Goal: Information Seeking & Learning: Learn about a topic

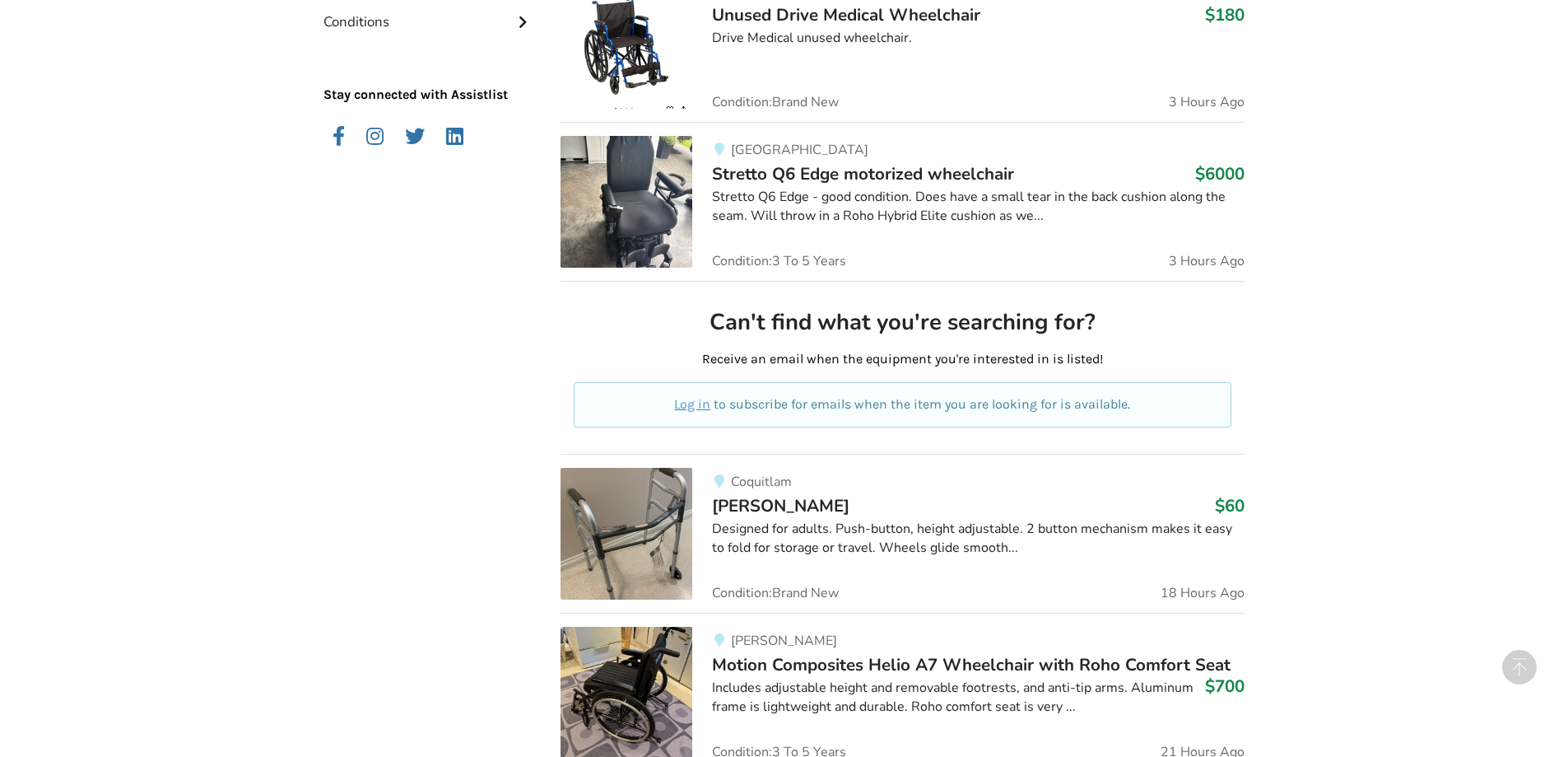
scroll to position [247, 0]
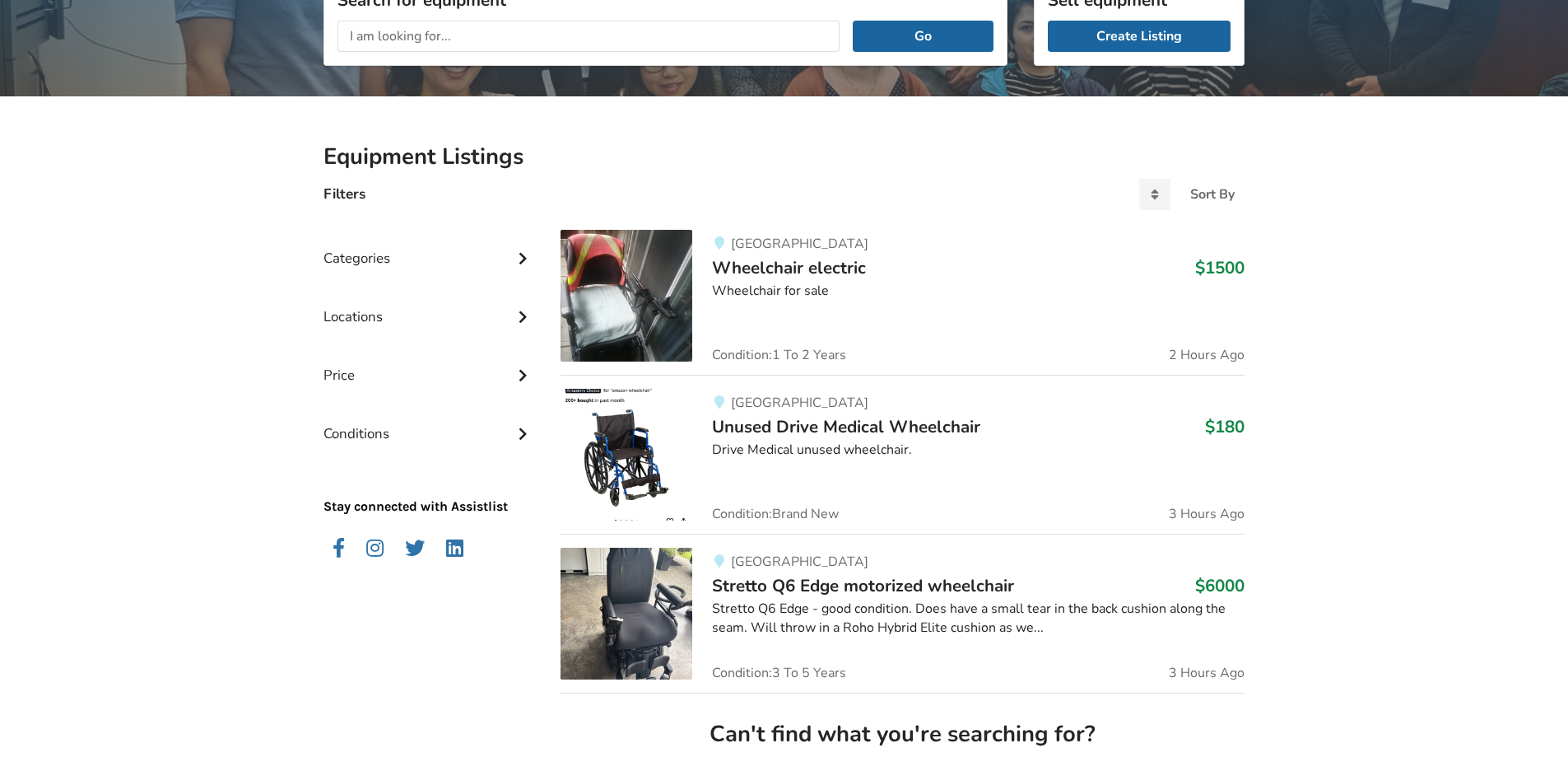
click at [354, 262] on div "Categories" at bounding box center [429, 246] width 211 height 58
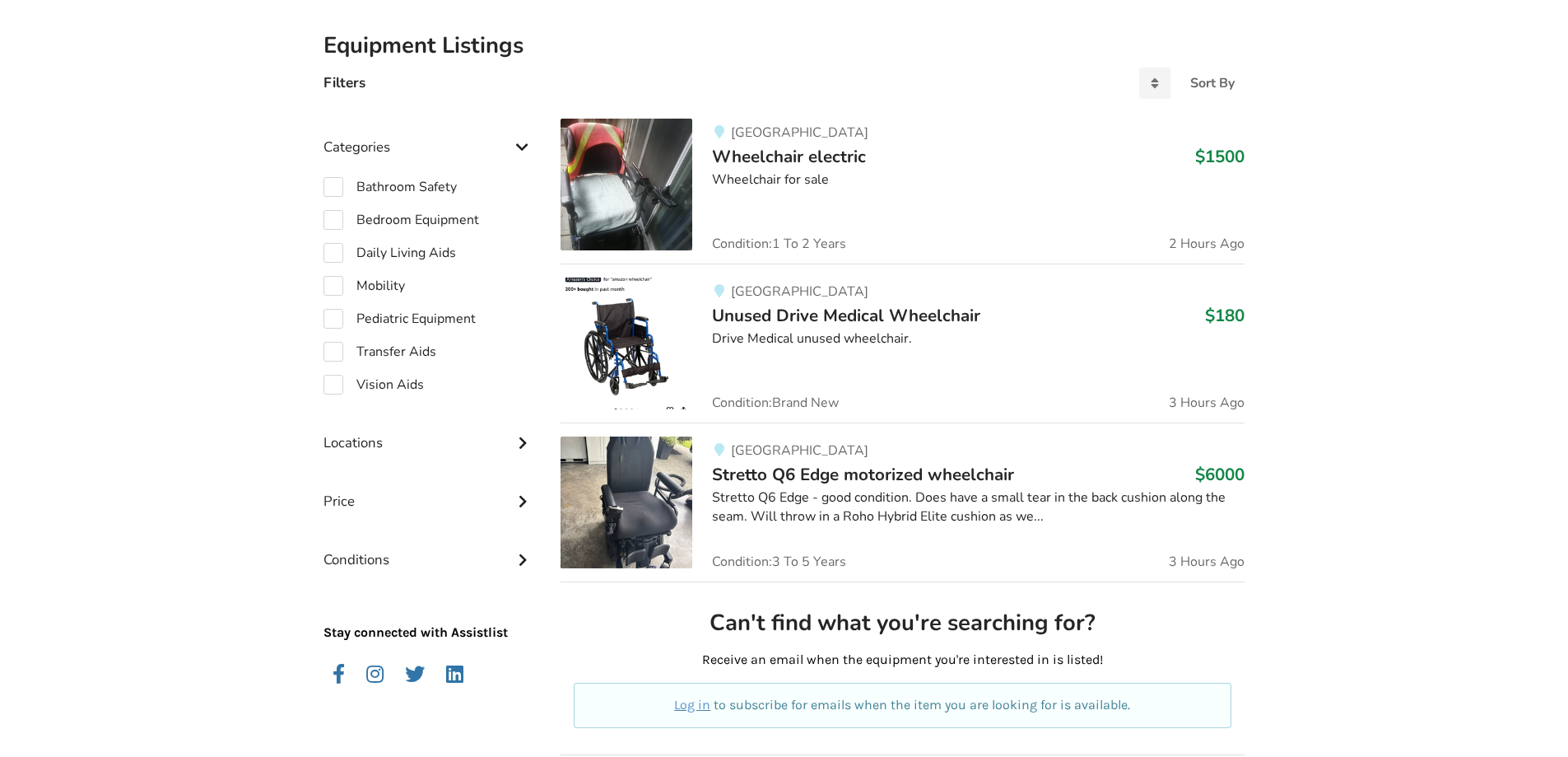
scroll to position [330, 0]
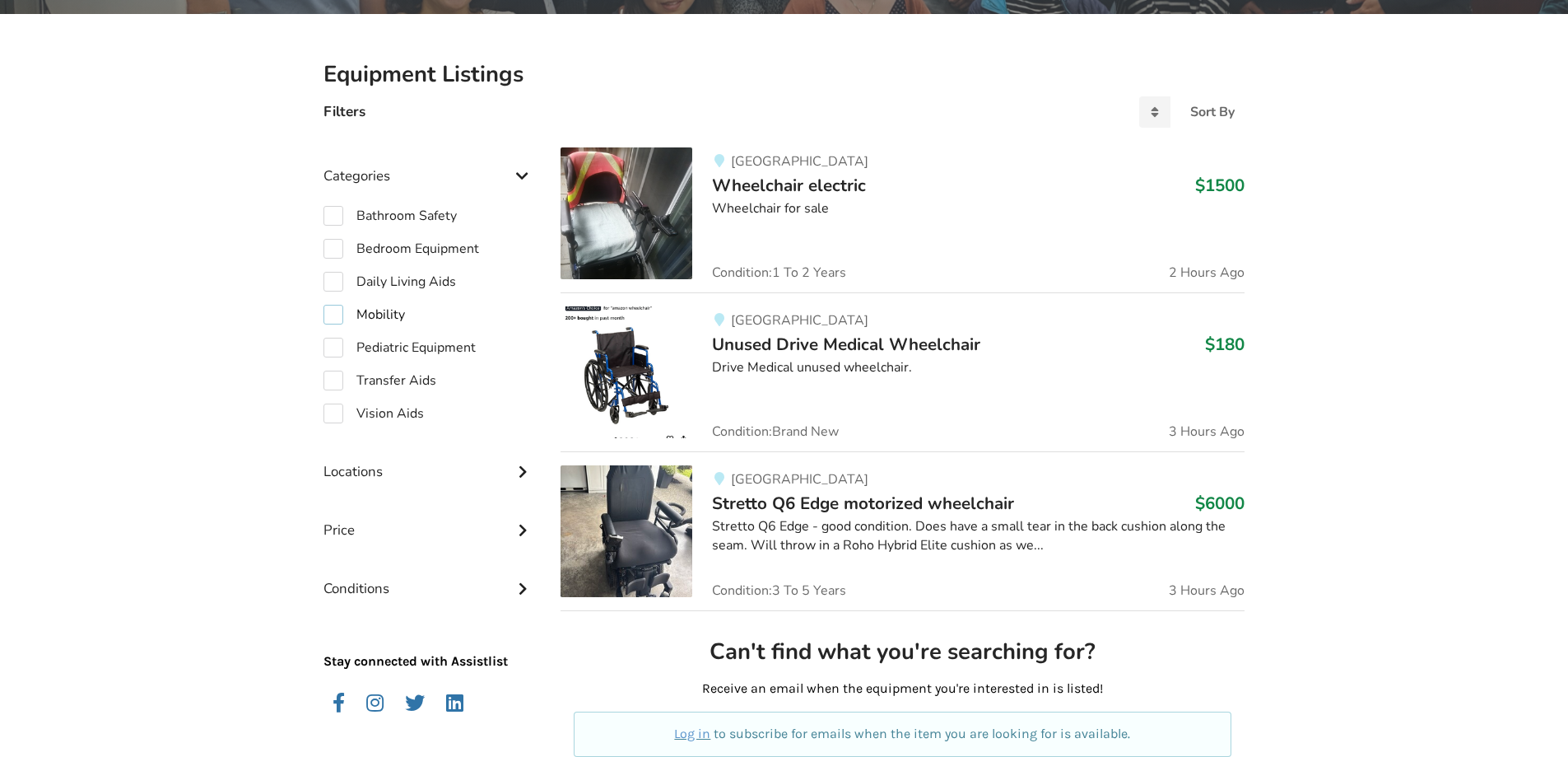
click at [385, 317] on label "Mobility" at bounding box center [365, 315] width 81 height 20
checkbox input "true"
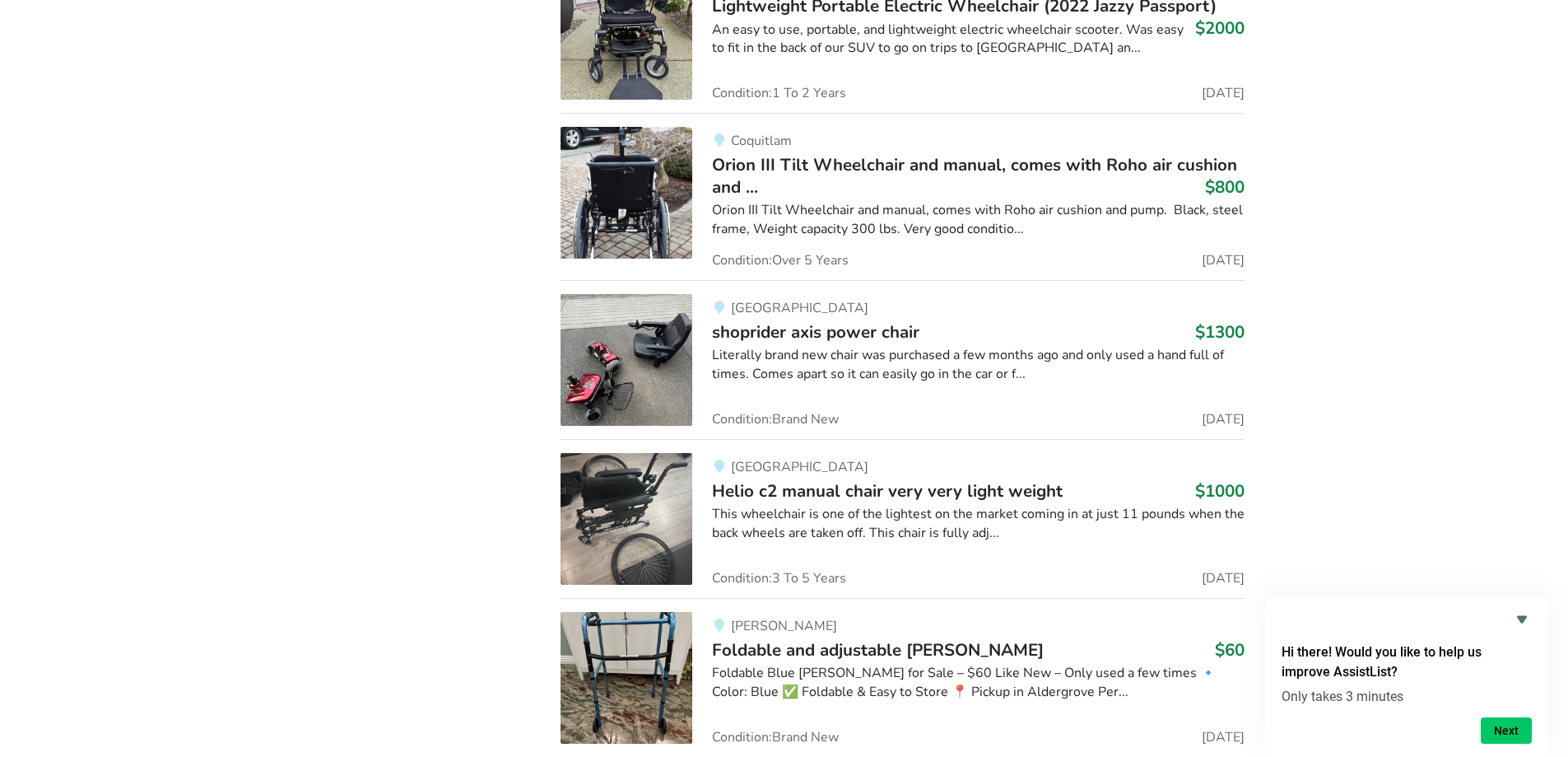
scroll to position [5357, 0]
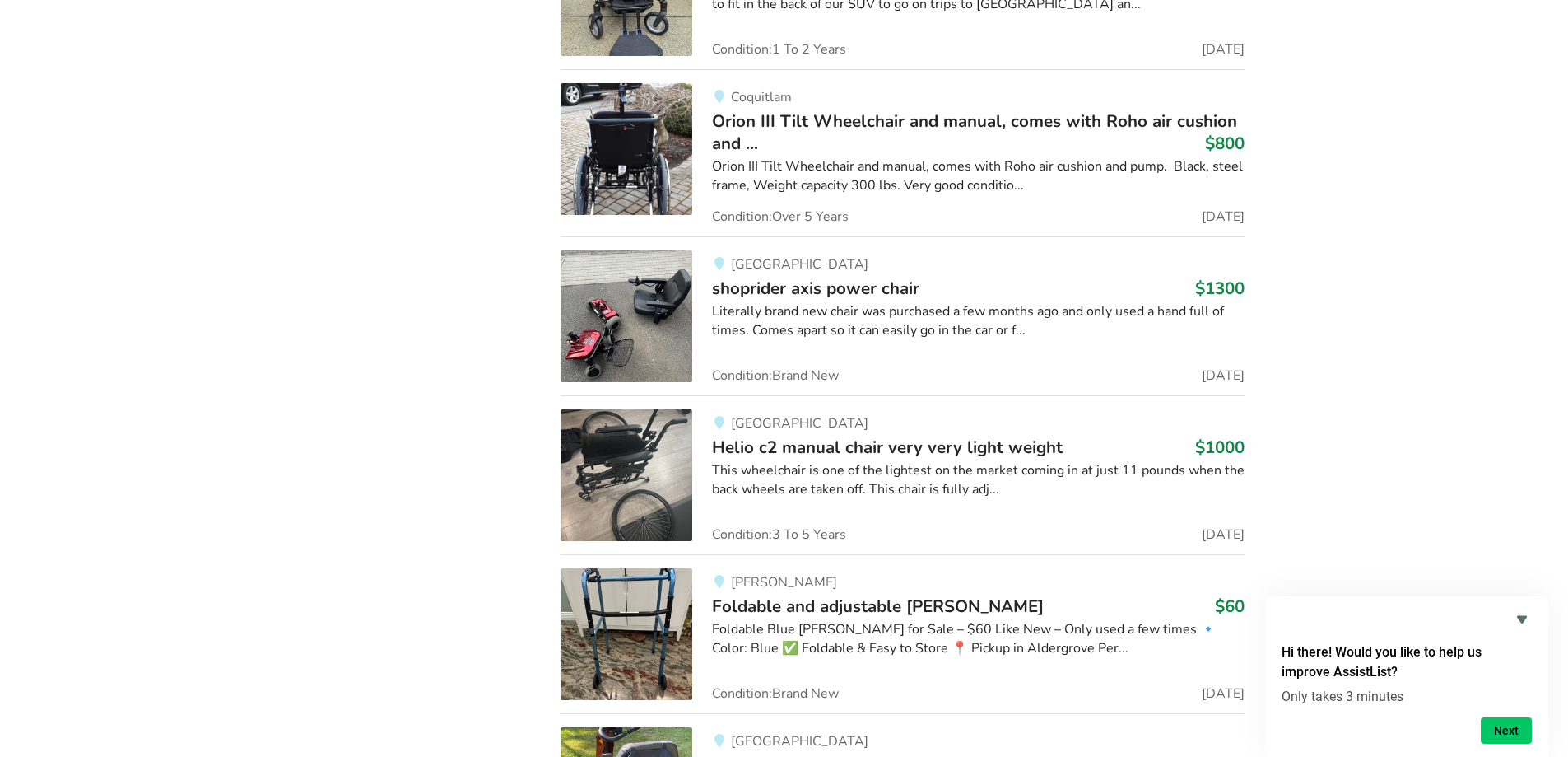
click at [1036, 120] on span "Orion III Tilt Wheelchair and manual, comes with Roho air cushion and ..." at bounding box center [974, 132] width 525 height 45
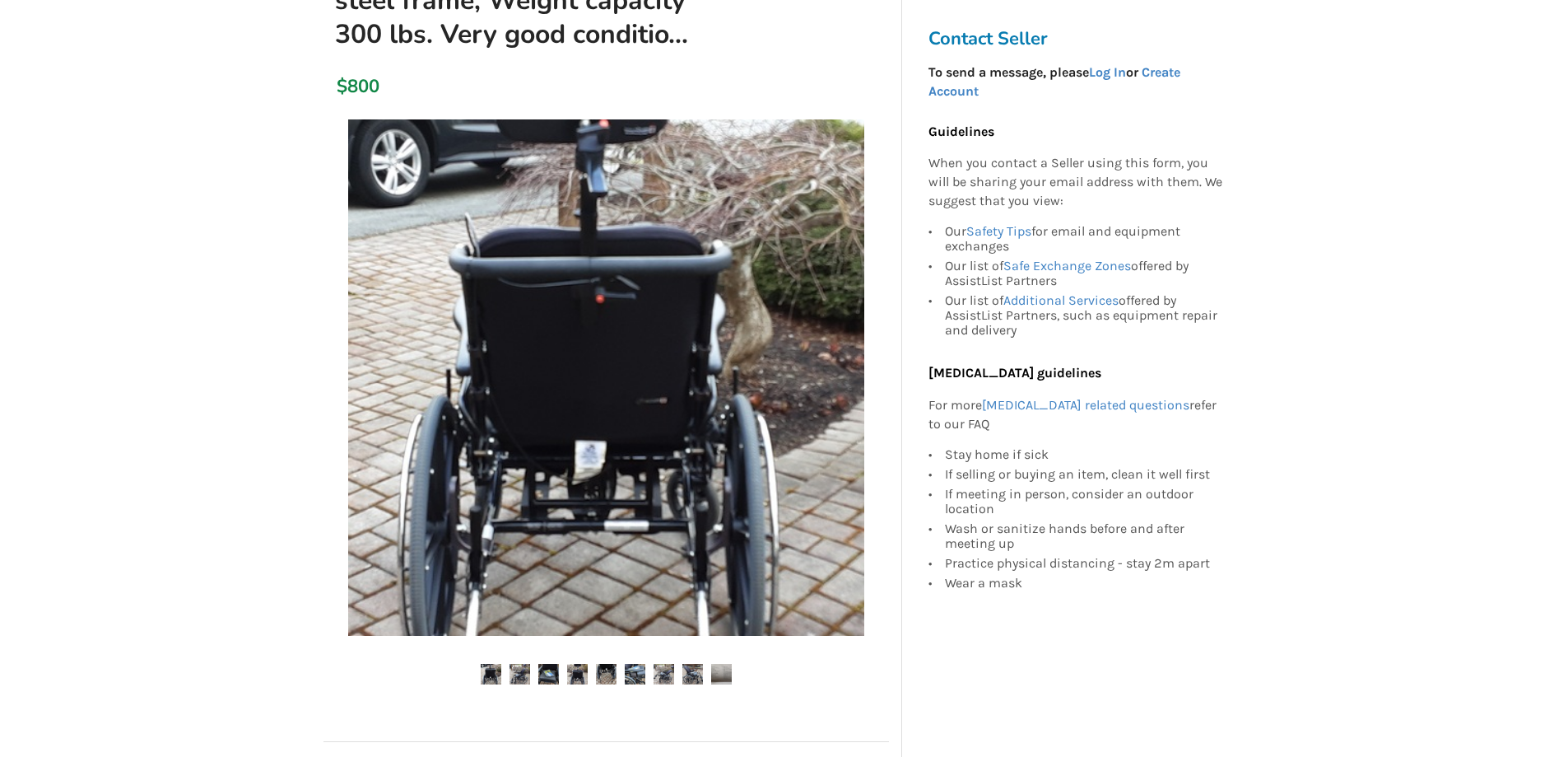
scroll to position [330, 0]
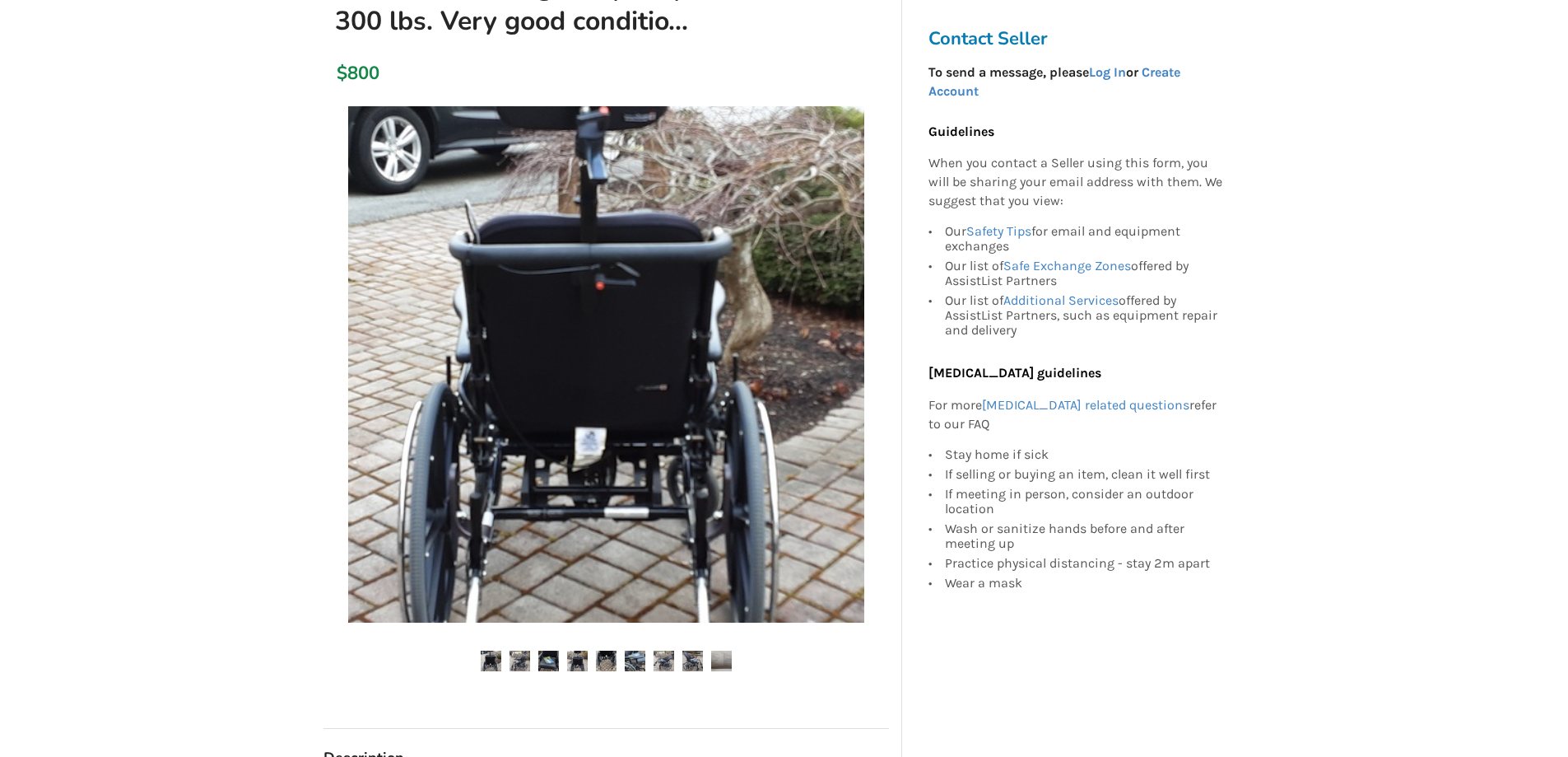
click at [518, 658] on img at bounding box center [520, 661] width 21 height 21
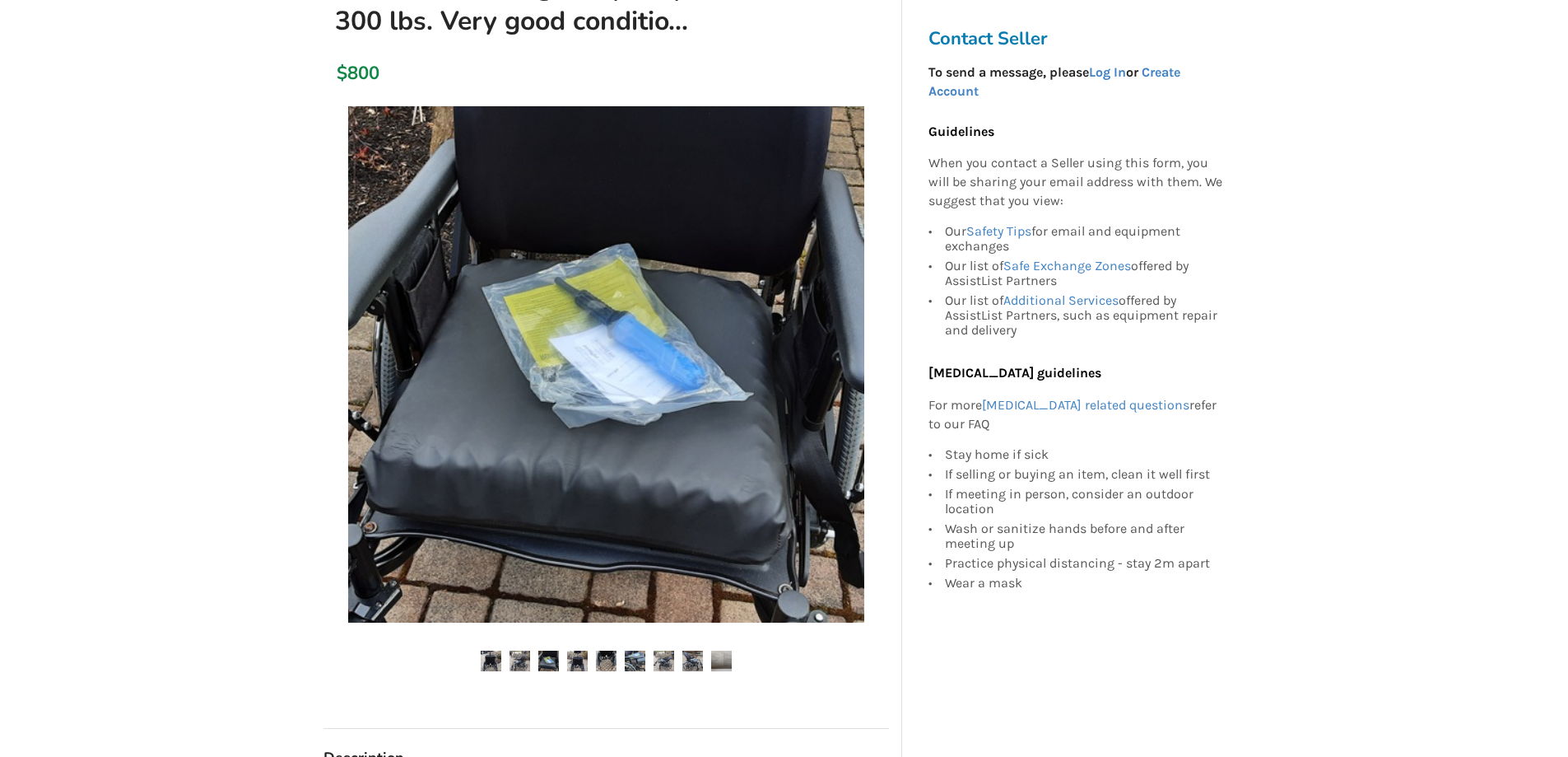
click at [546, 658] on img at bounding box center [548, 661] width 21 height 21
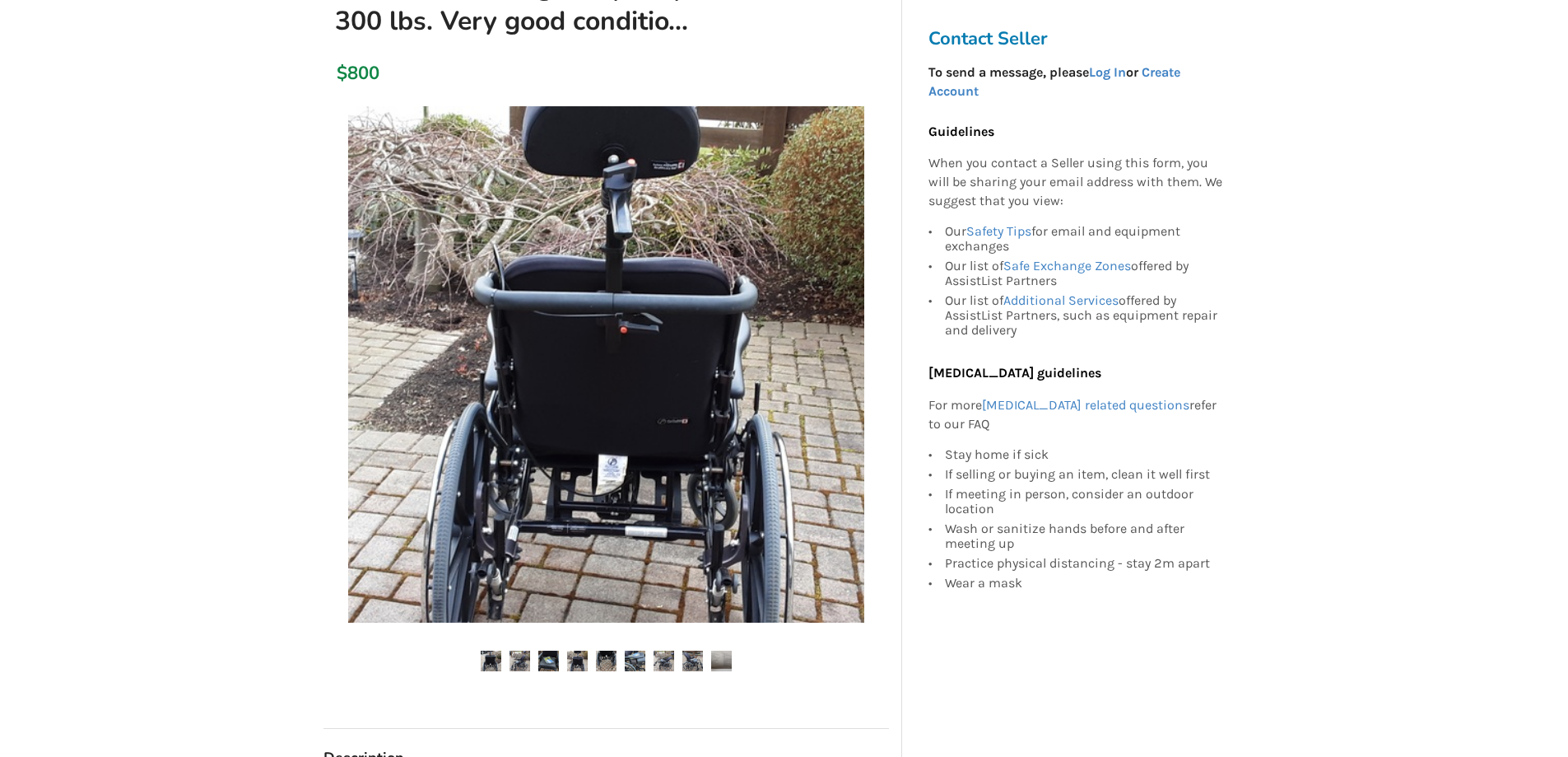
click at [578, 658] on img at bounding box center [577, 661] width 21 height 21
click at [599, 658] on img at bounding box center [606, 661] width 21 height 21
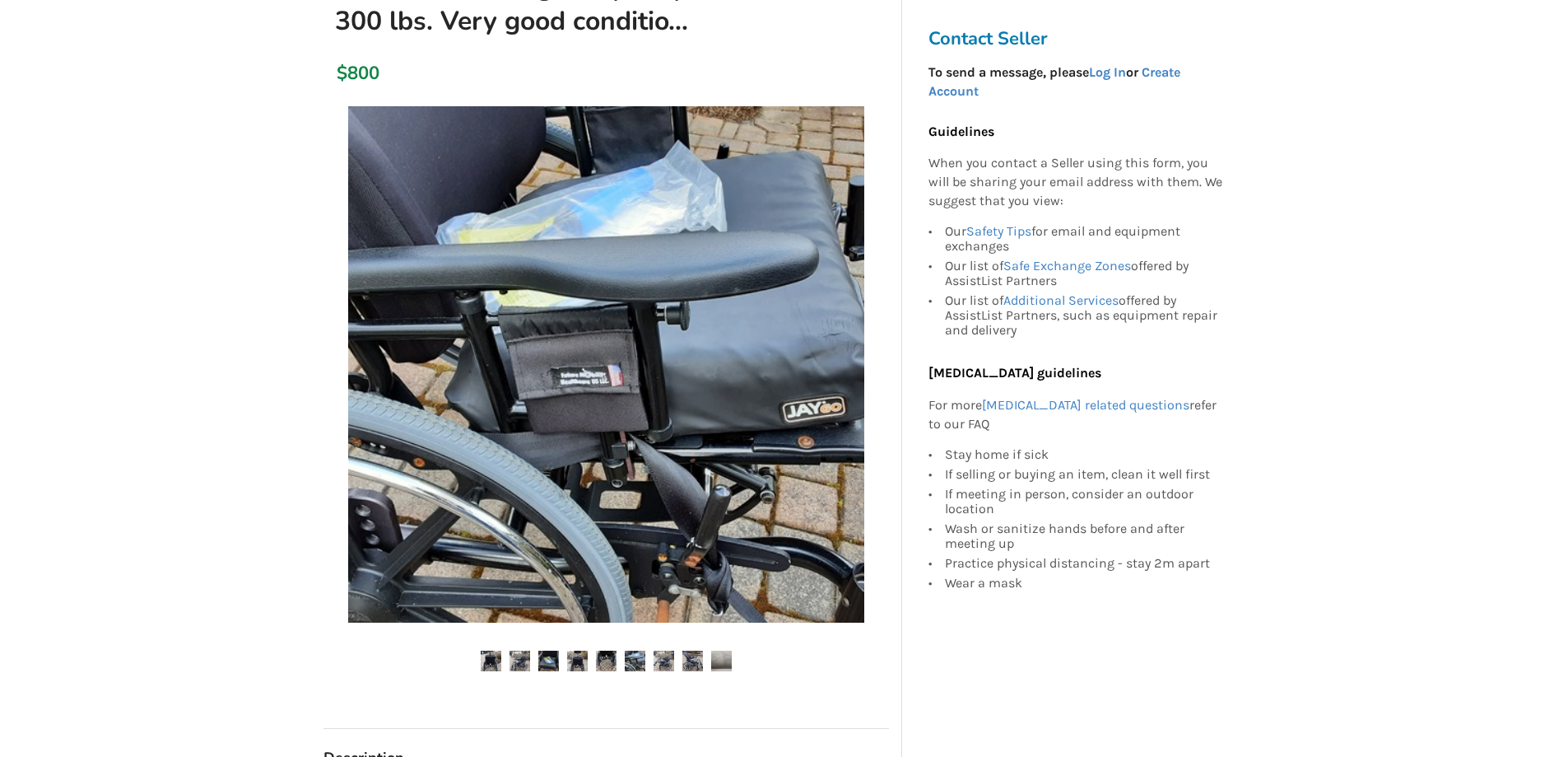
click at [643, 663] on img at bounding box center [635, 661] width 21 height 21
click at [669, 661] on img at bounding box center [664, 661] width 21 height 21
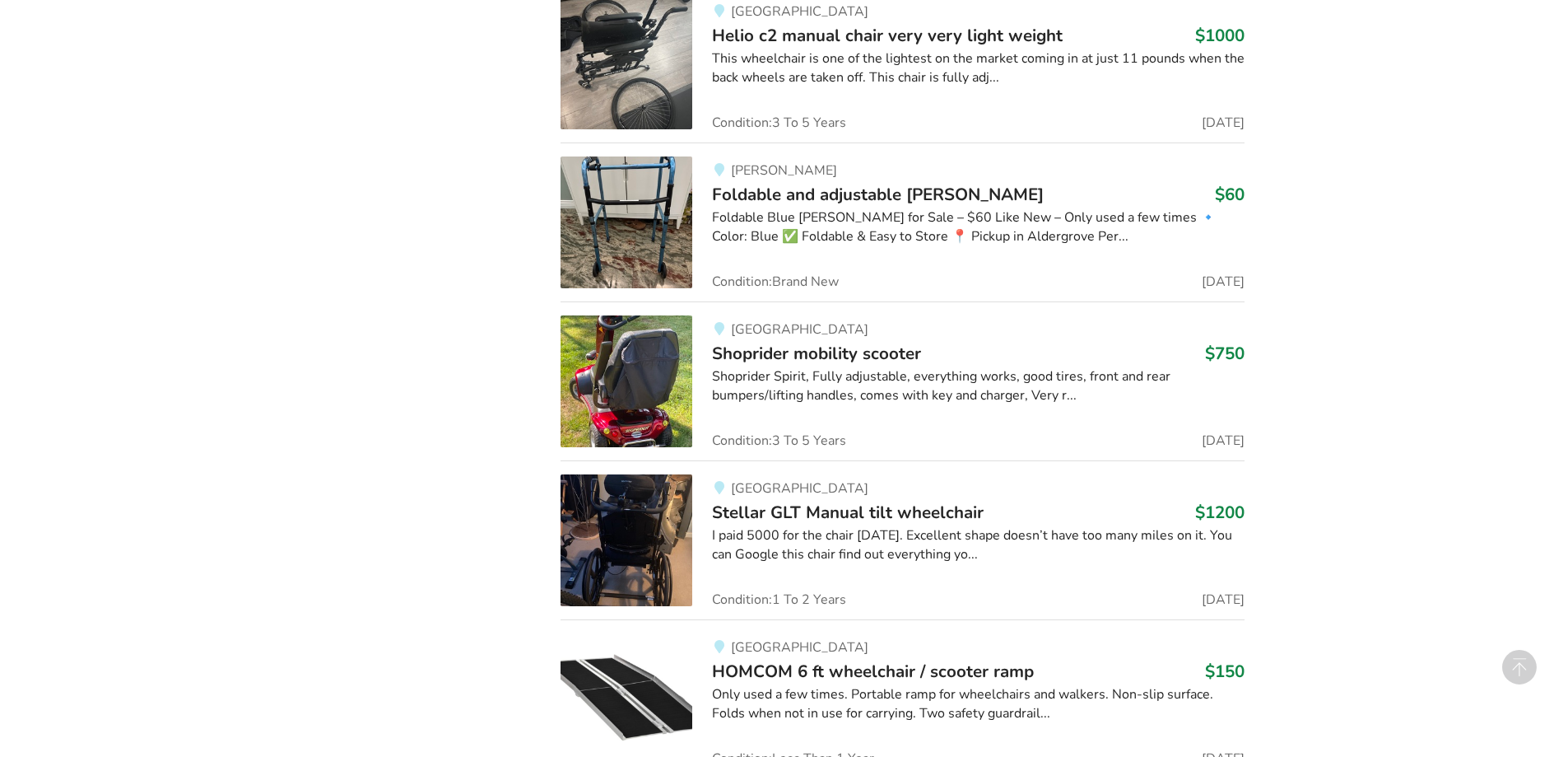
scroll to position [5852, 0]
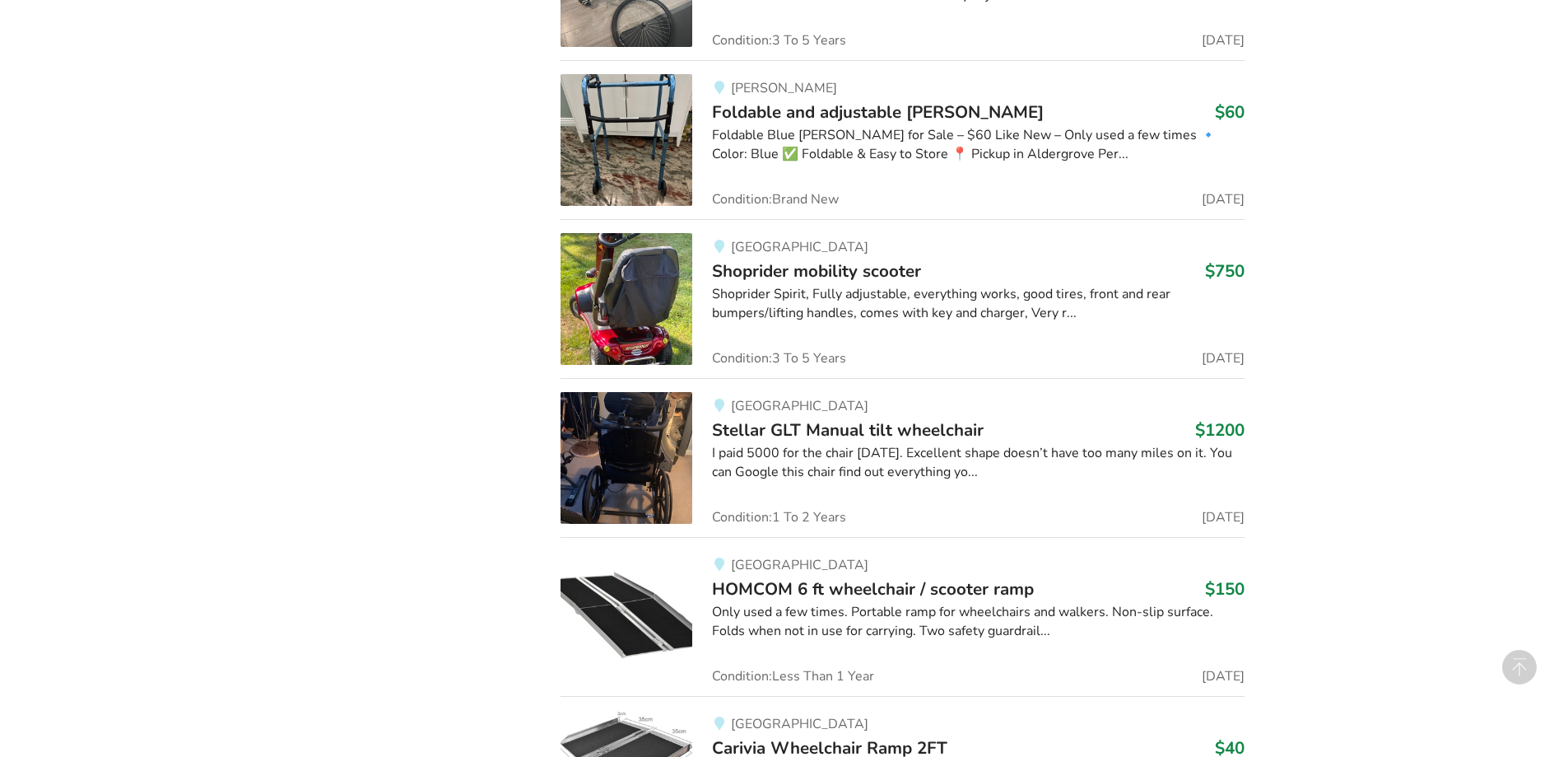
click at [945, 420] on span "Stellar GLT Manual tilt wheelchair" at bounding box center [847, 430] width 272 height 23
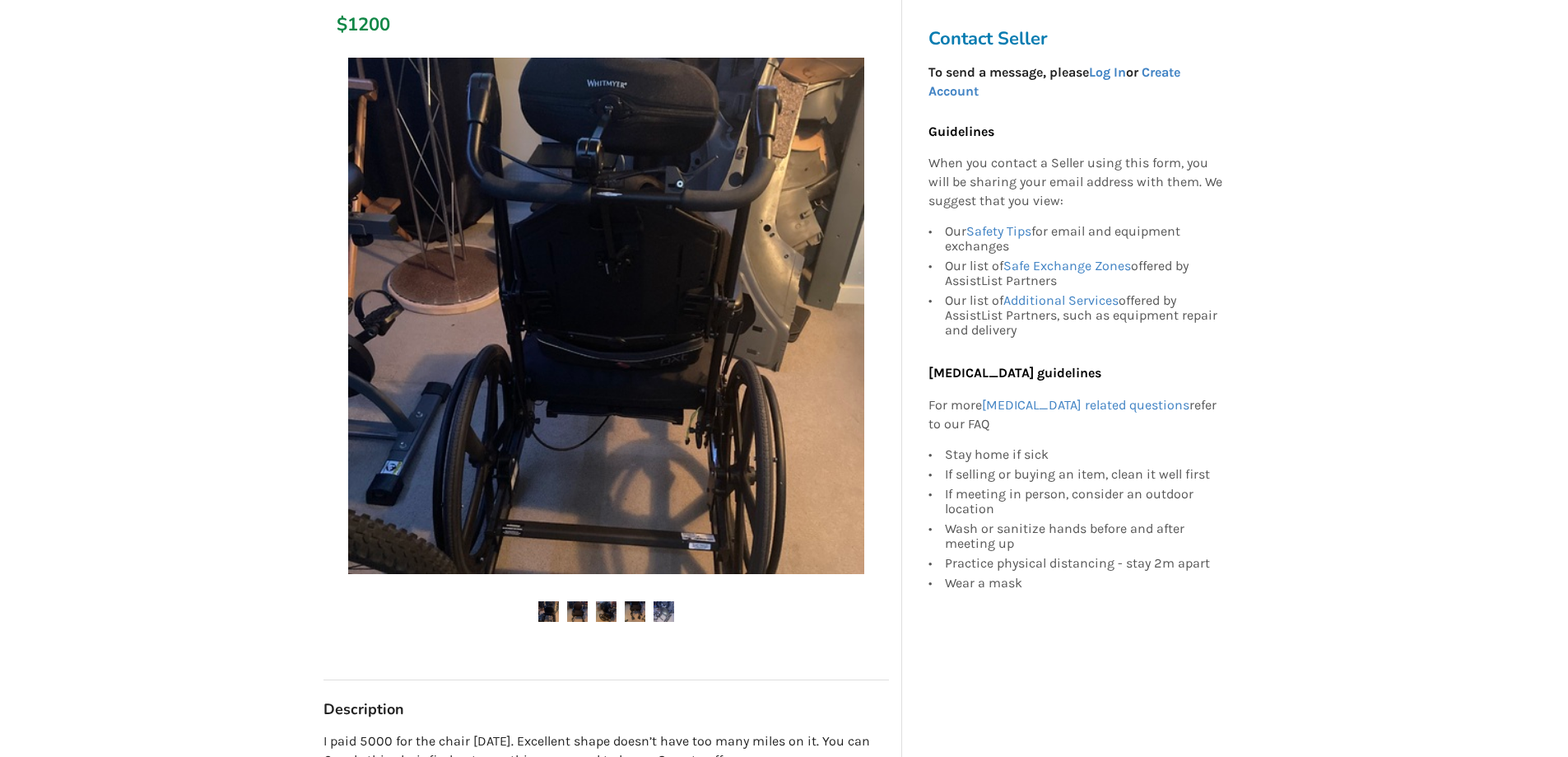
scroll to position [330, 0]
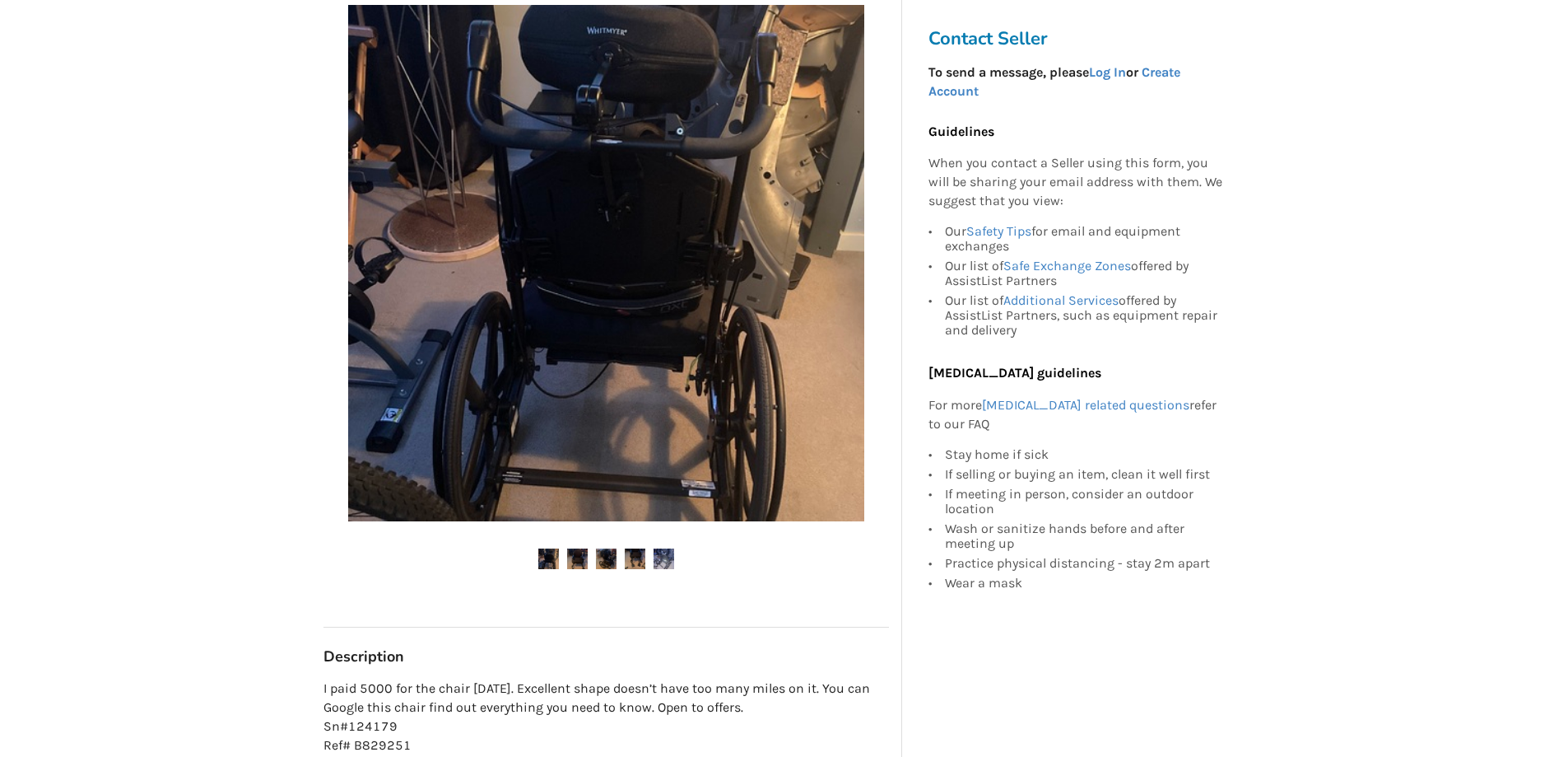
click at [584, 553] on img at bounding box center [577, 558] width 21 height 21
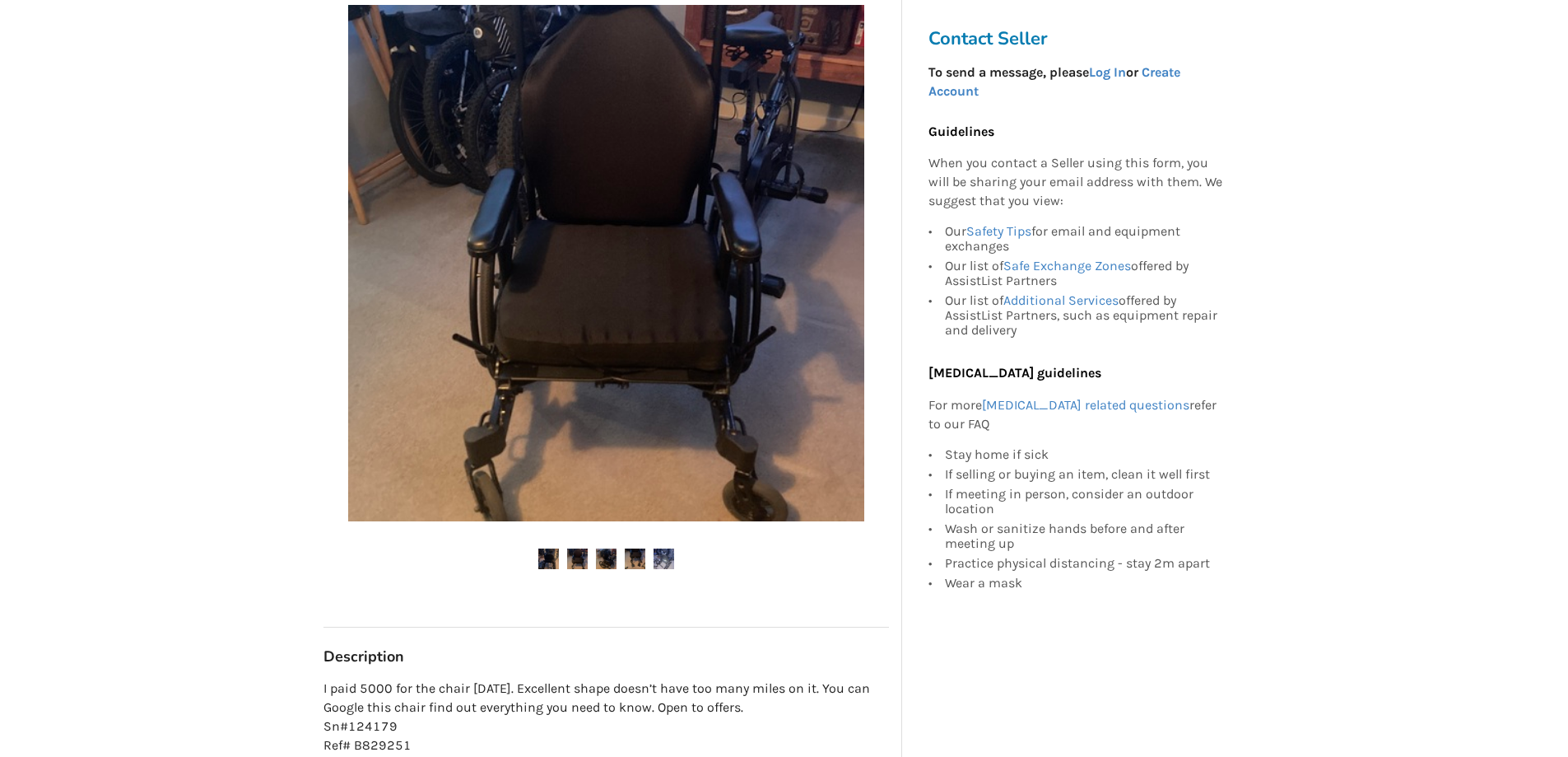
click at [601, 555] on img at bounding box center [606, 558] width 21 height 21
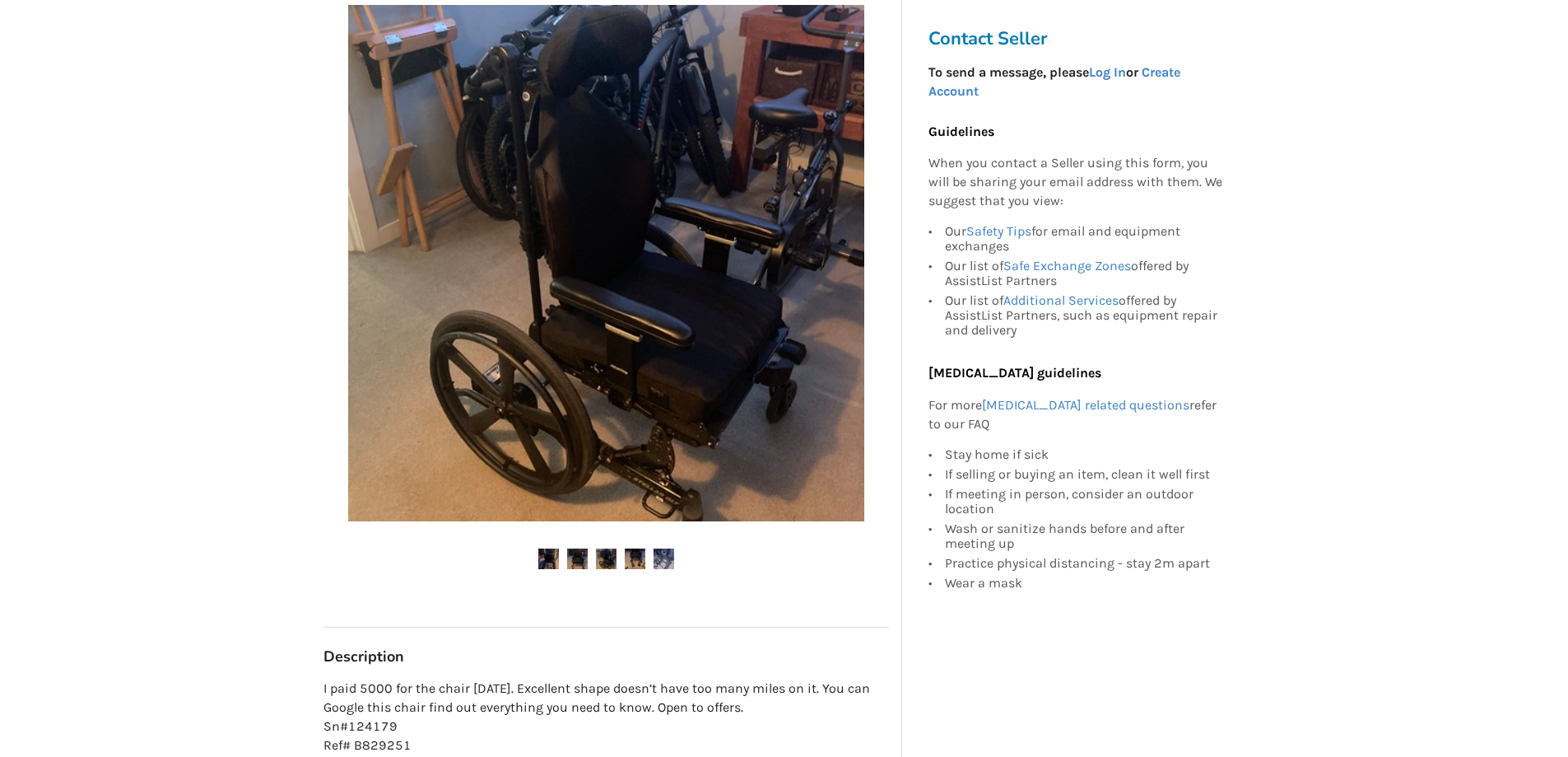
click at [634, 562] on img at bounding box center [635, 558] width 21 height 21
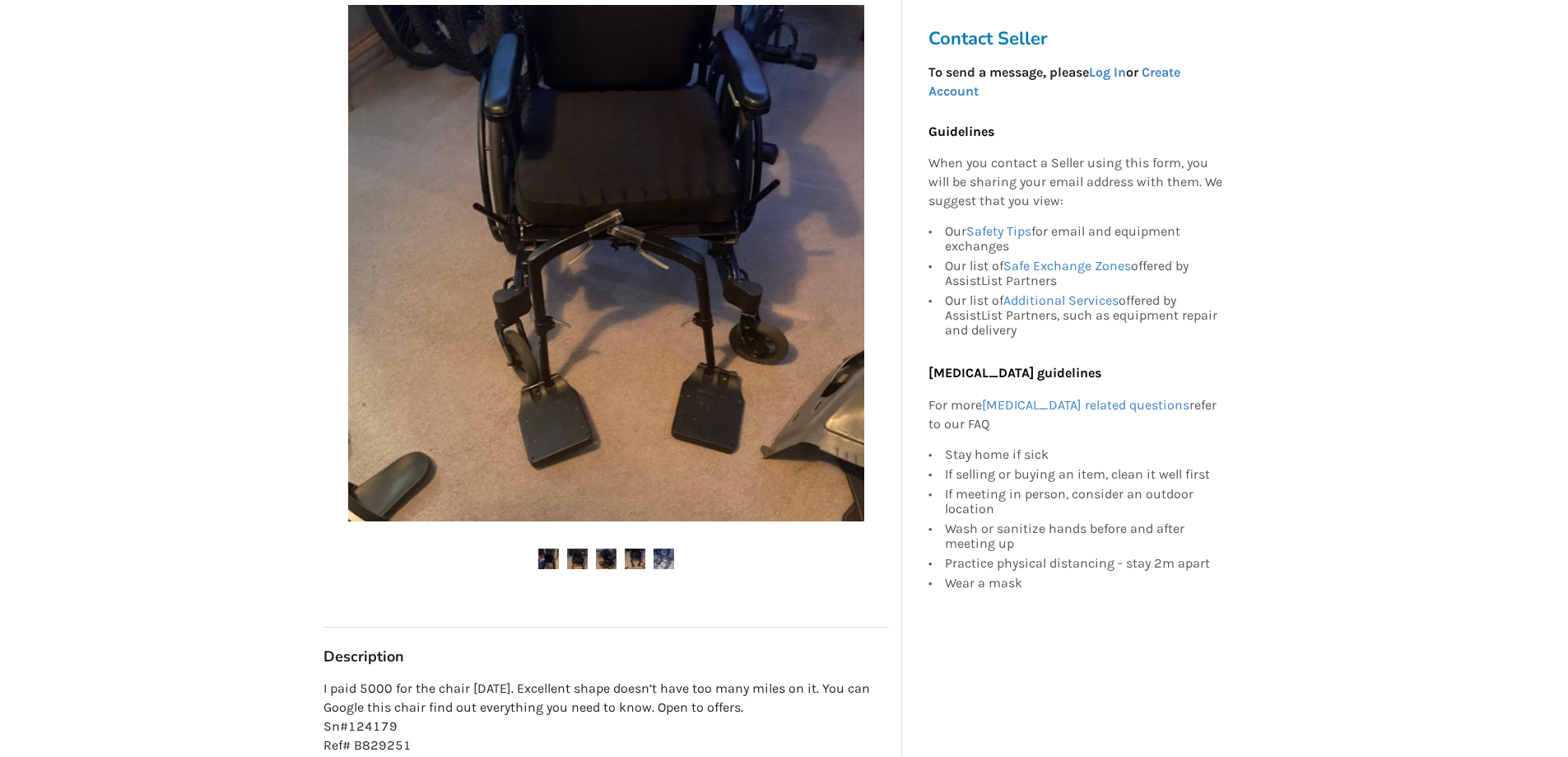
click at [666, 562] on img at bounding box center [664, 558] width 21 height 21
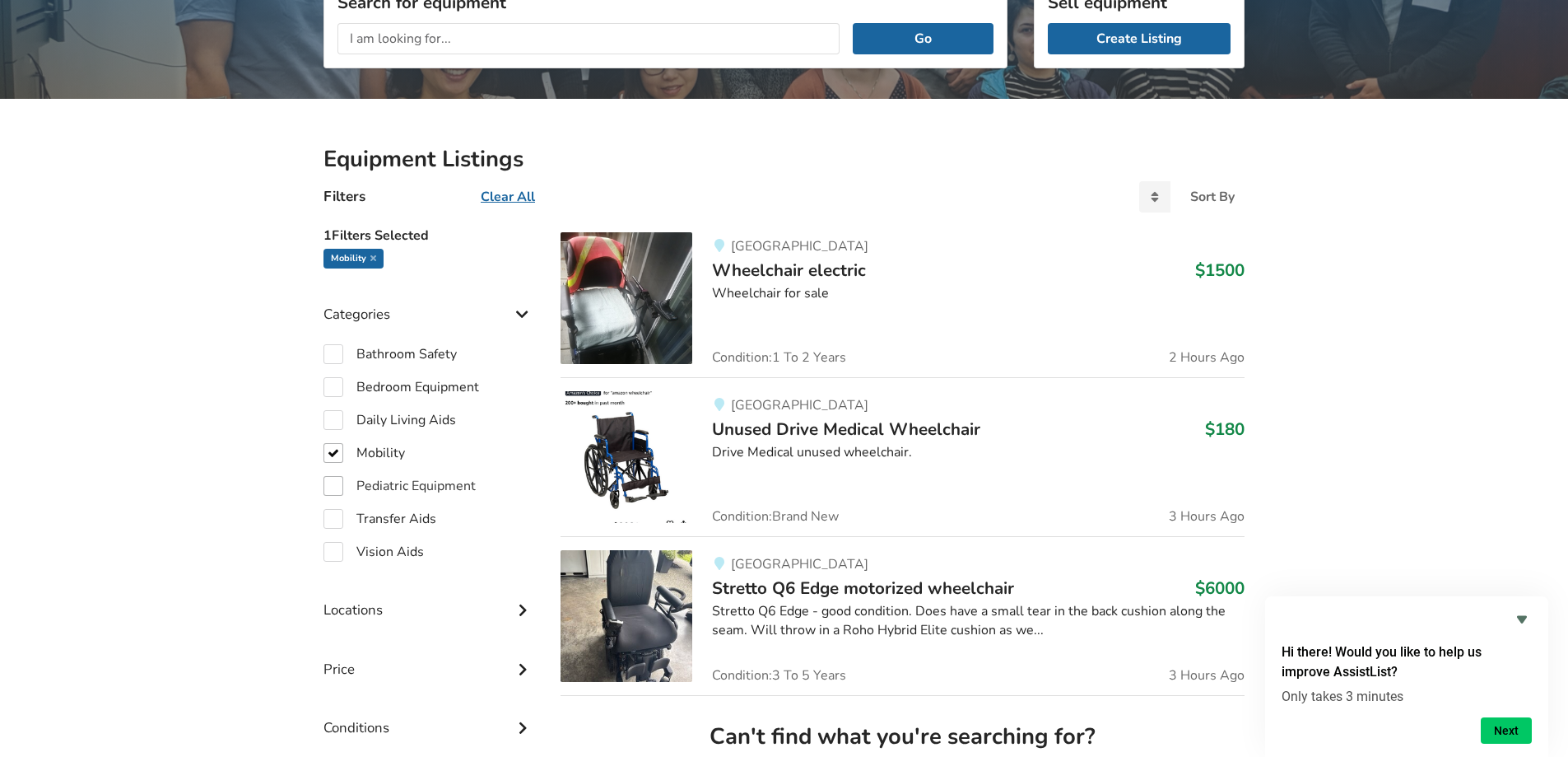
scroll to position [247, 0]
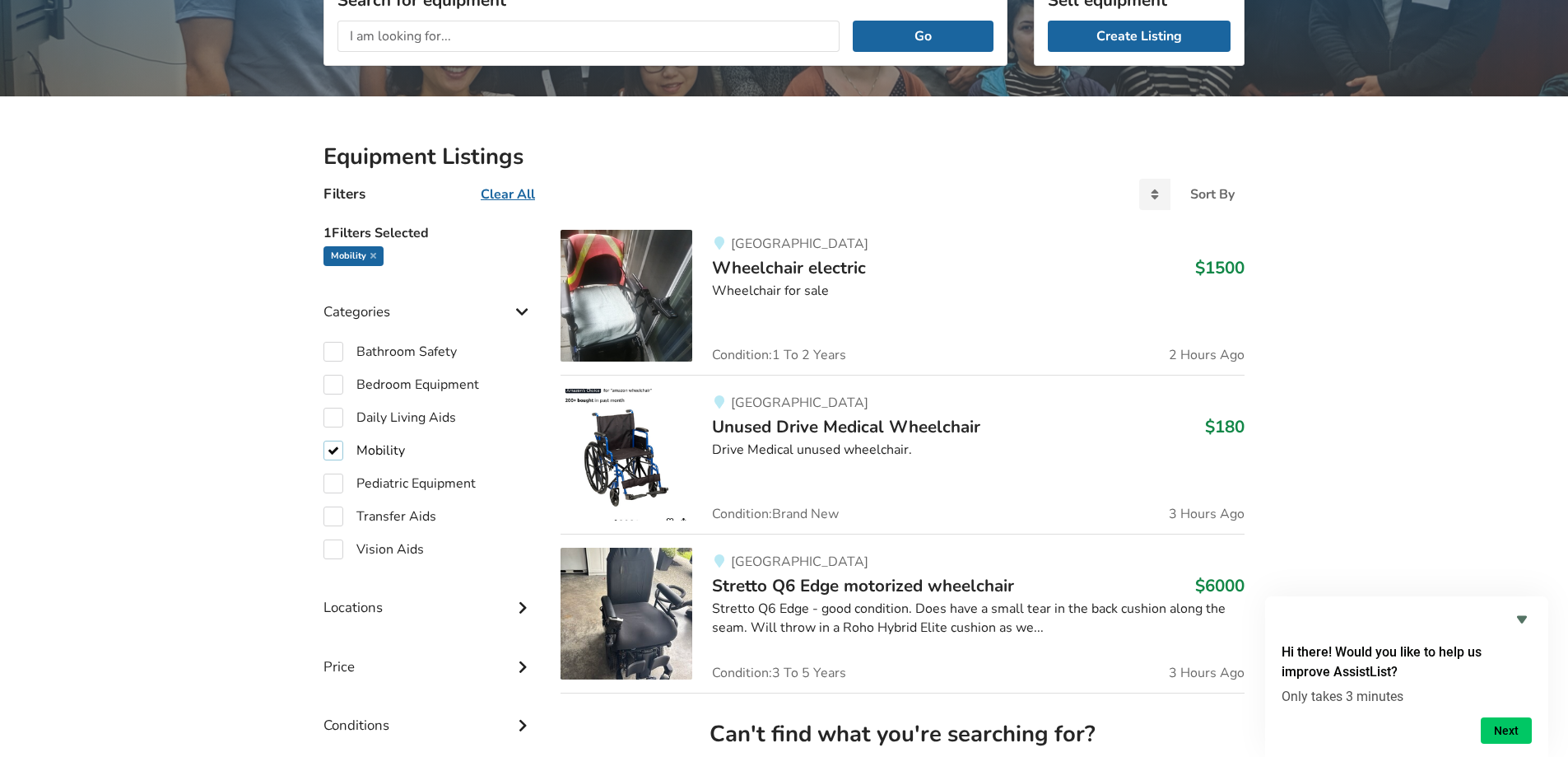
click at [340, 446] on label "Mobility" at bounding box center [365, 450] width 81 height 20
checkbox input "false"
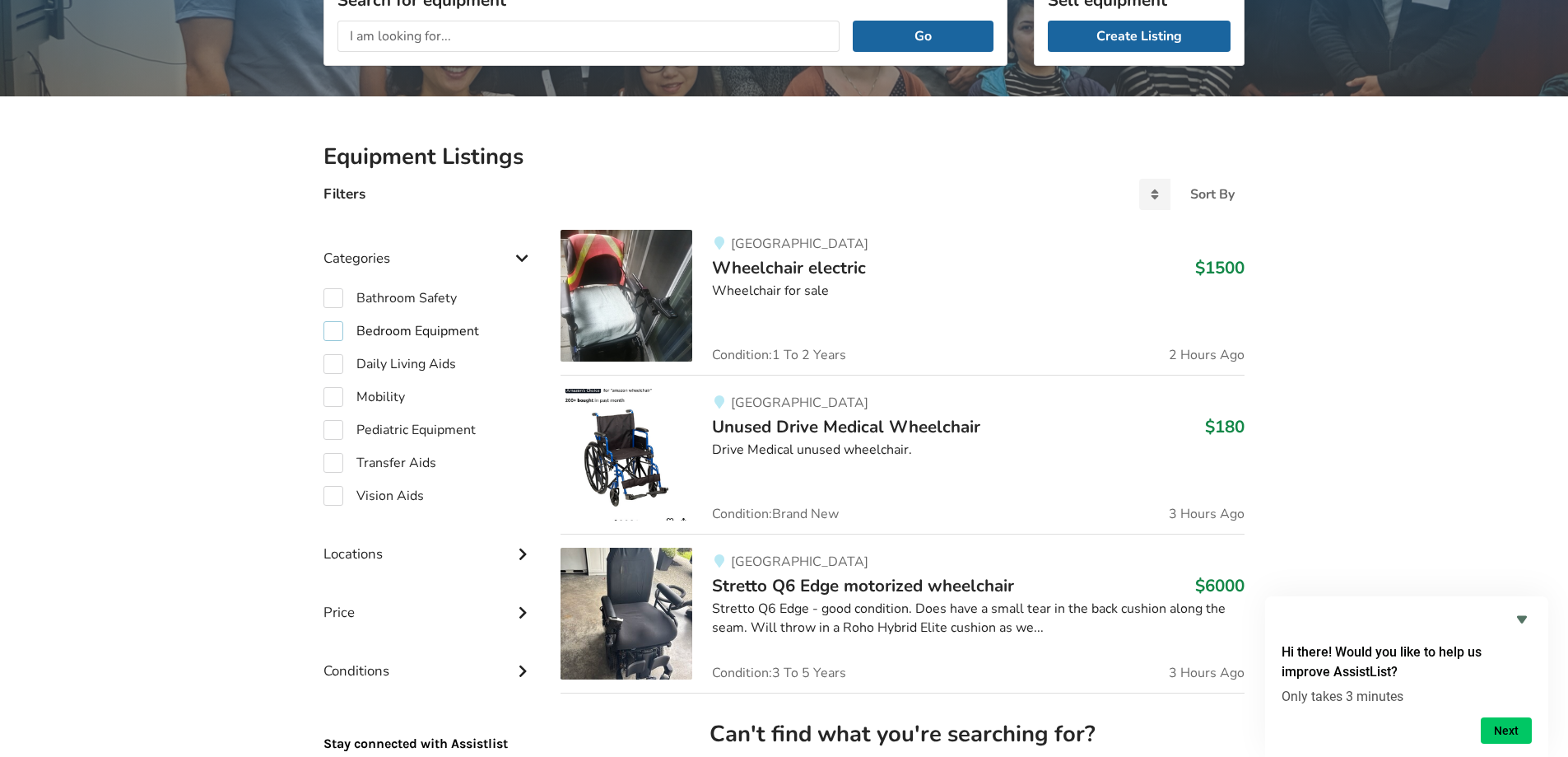
click at [339, 337] on label "Bedroom Equipment" at bounding box center [401, 332] width 155 height 20
checkbox input "true"
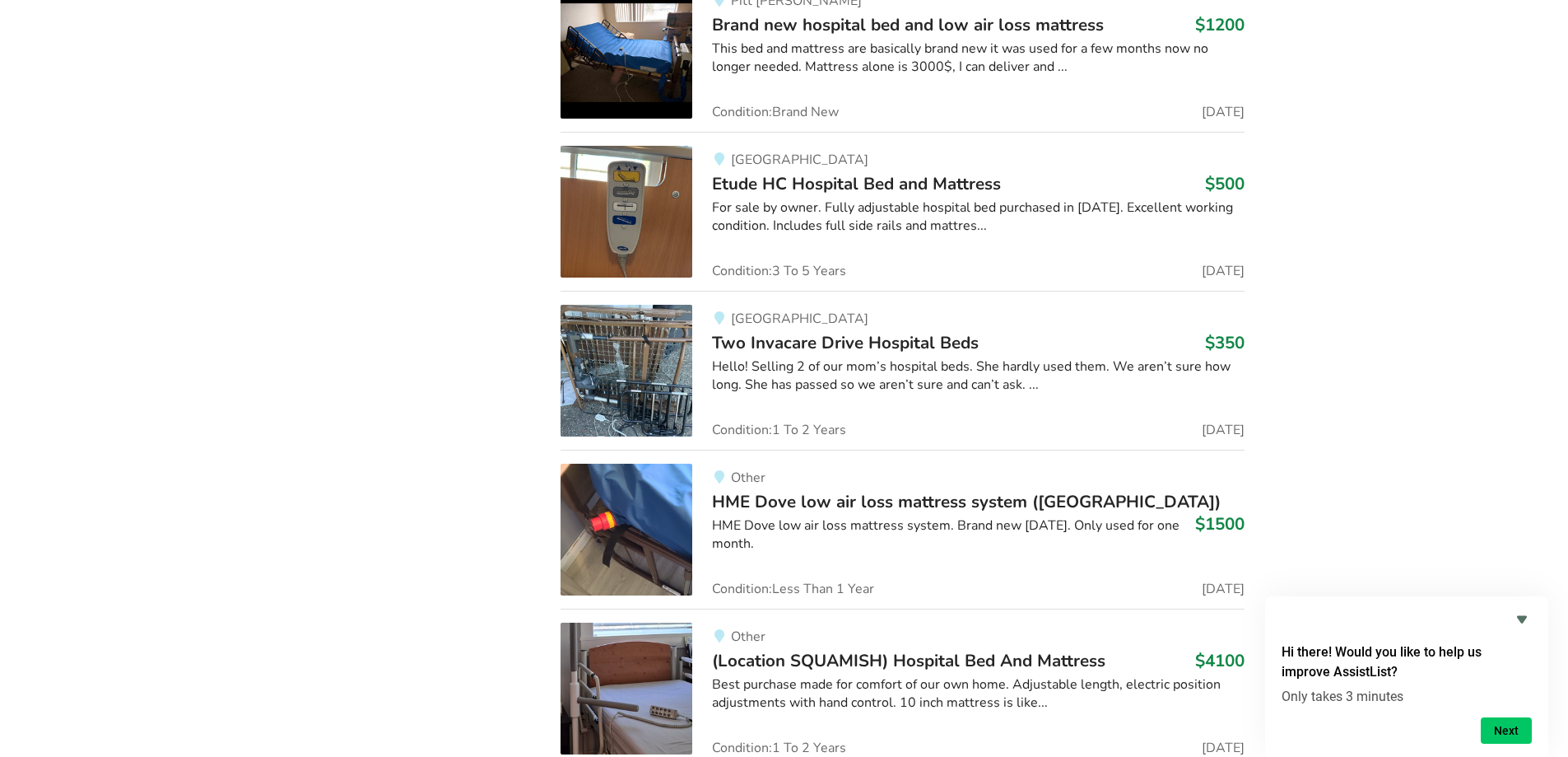
scroll to position [1487, 0]
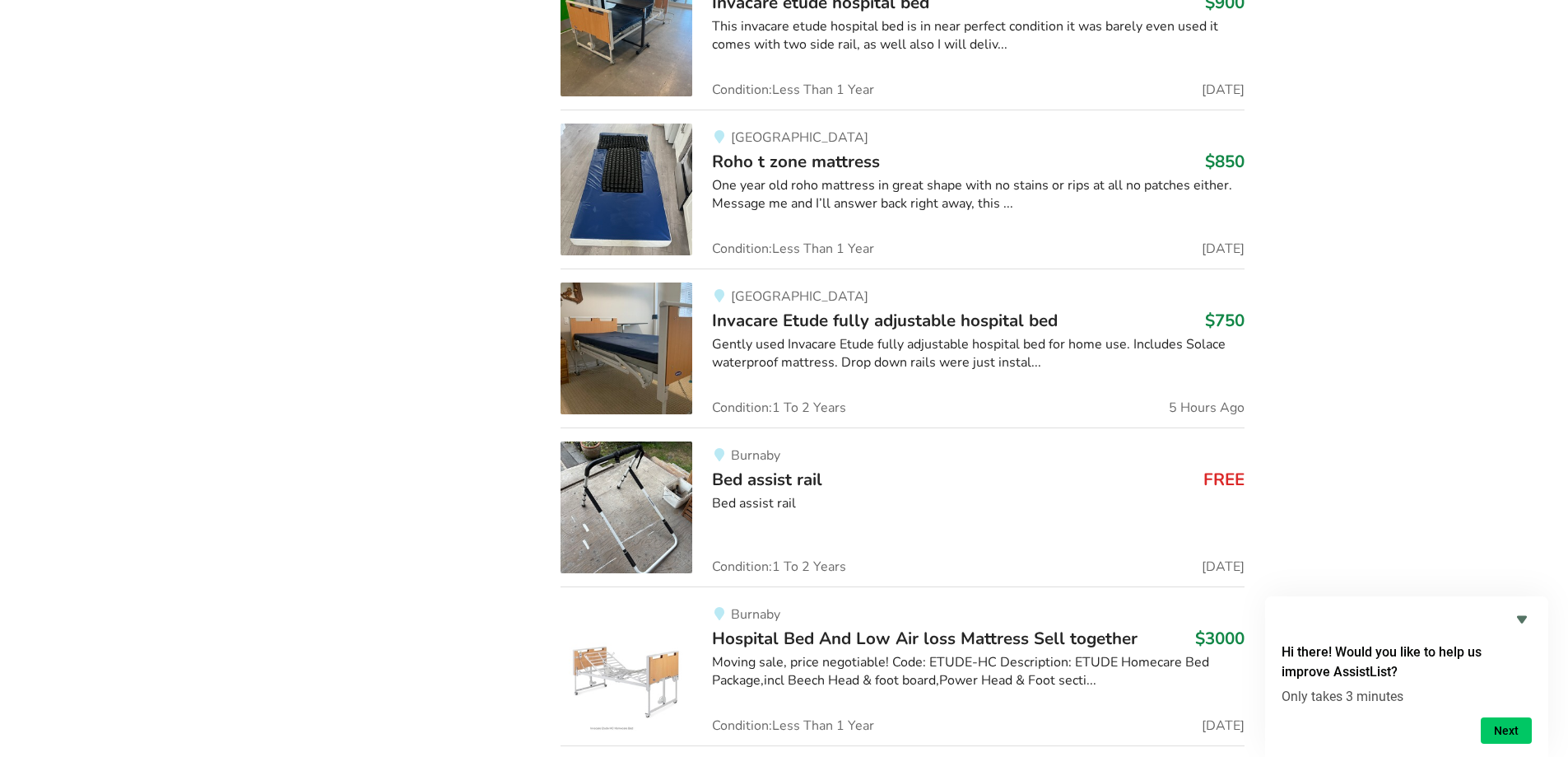
scroll to position [247, 0]
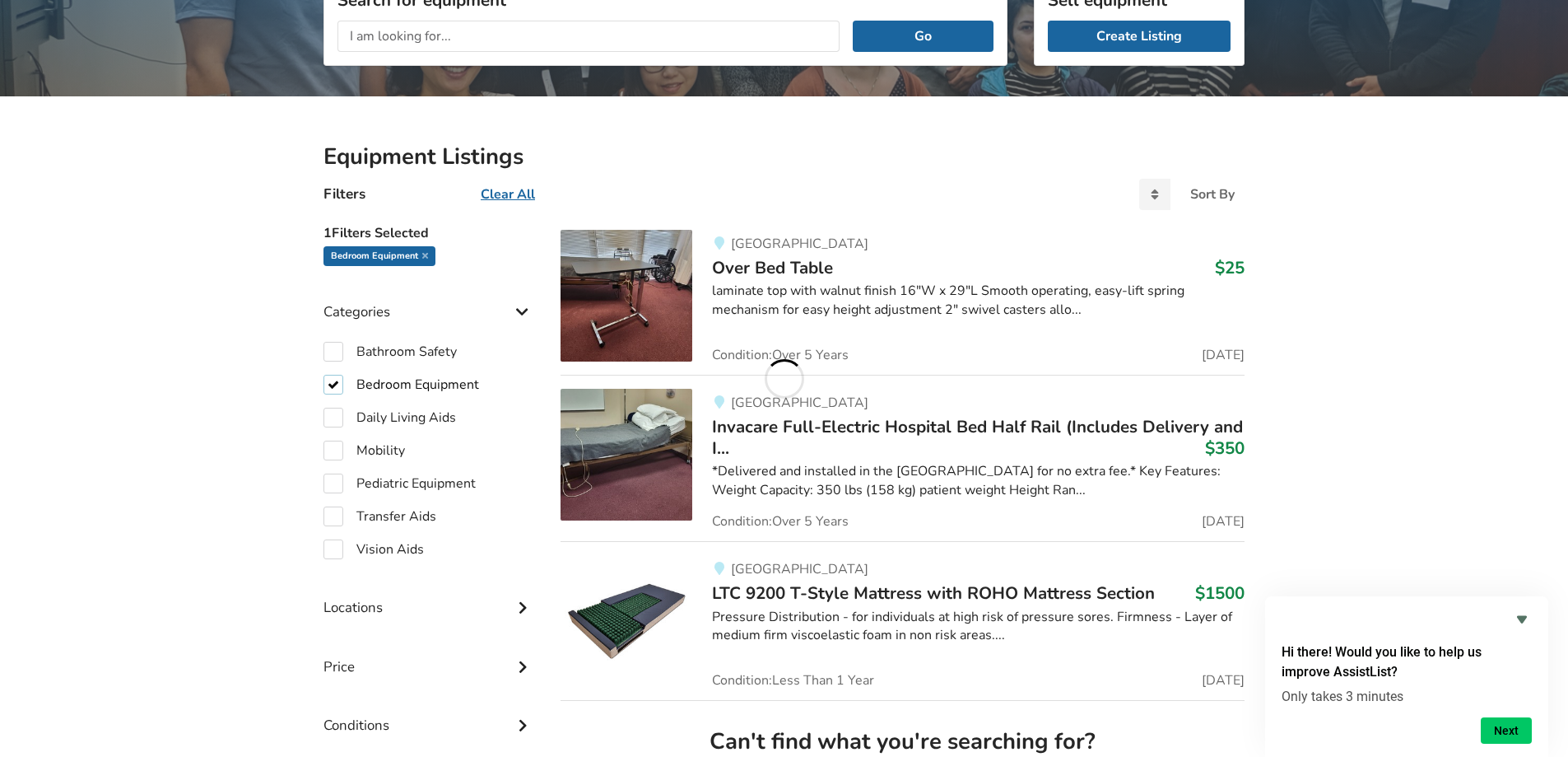
scroll to position [4950, 0]
